Goal: Contribute content

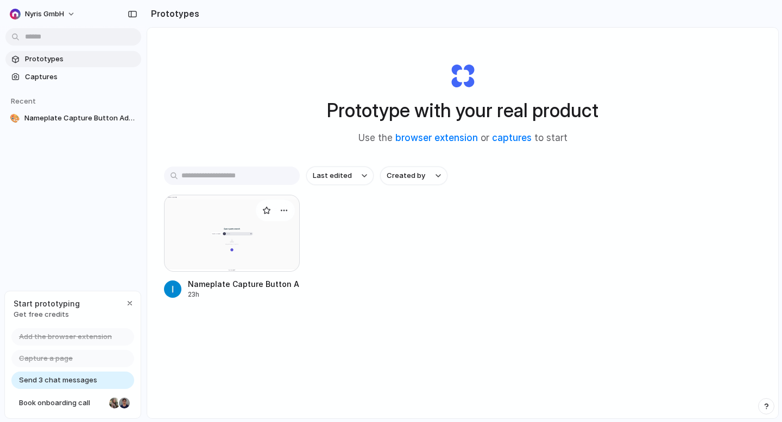
click at [240, 245] on div at bounding box center [232, 233] width 136 height 77
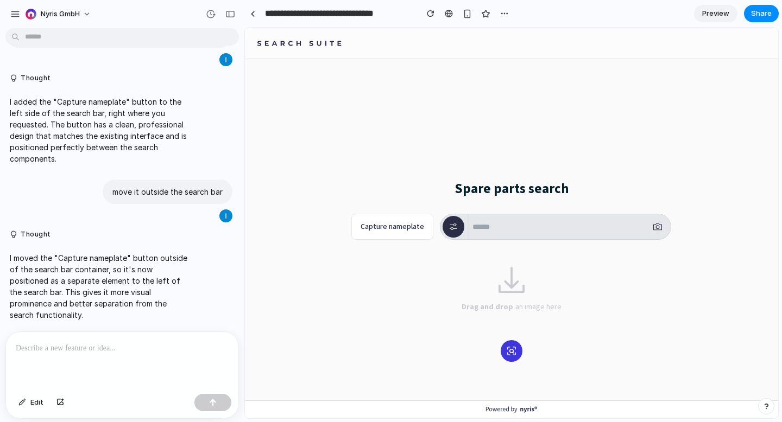
click at [175, 343] on p at bounding box center [122, 348] width 213 height 13
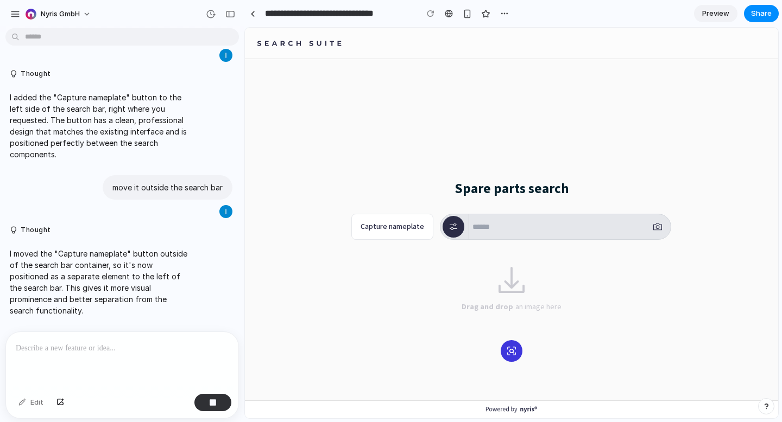
scroll to position [135, 0]
